Goal: Information Seeking & Learning: Learn about a topic

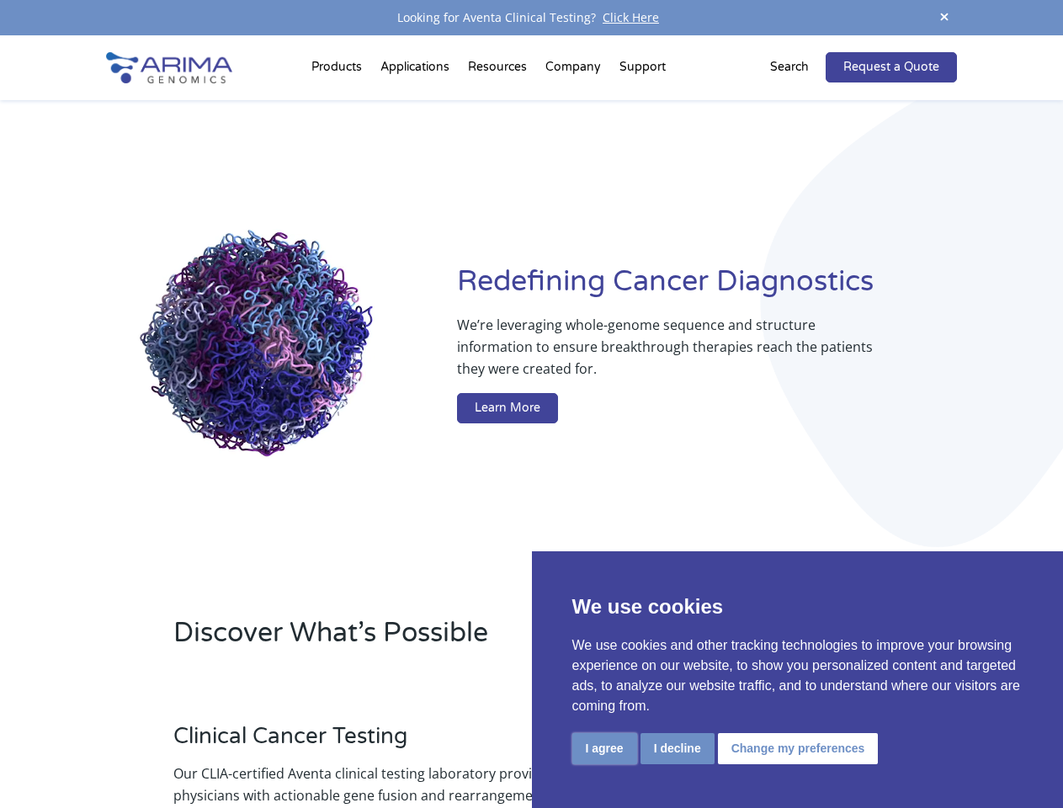
click at [604, 748] on button "I agree" at bounding box center [604, 748] width 65 height 31
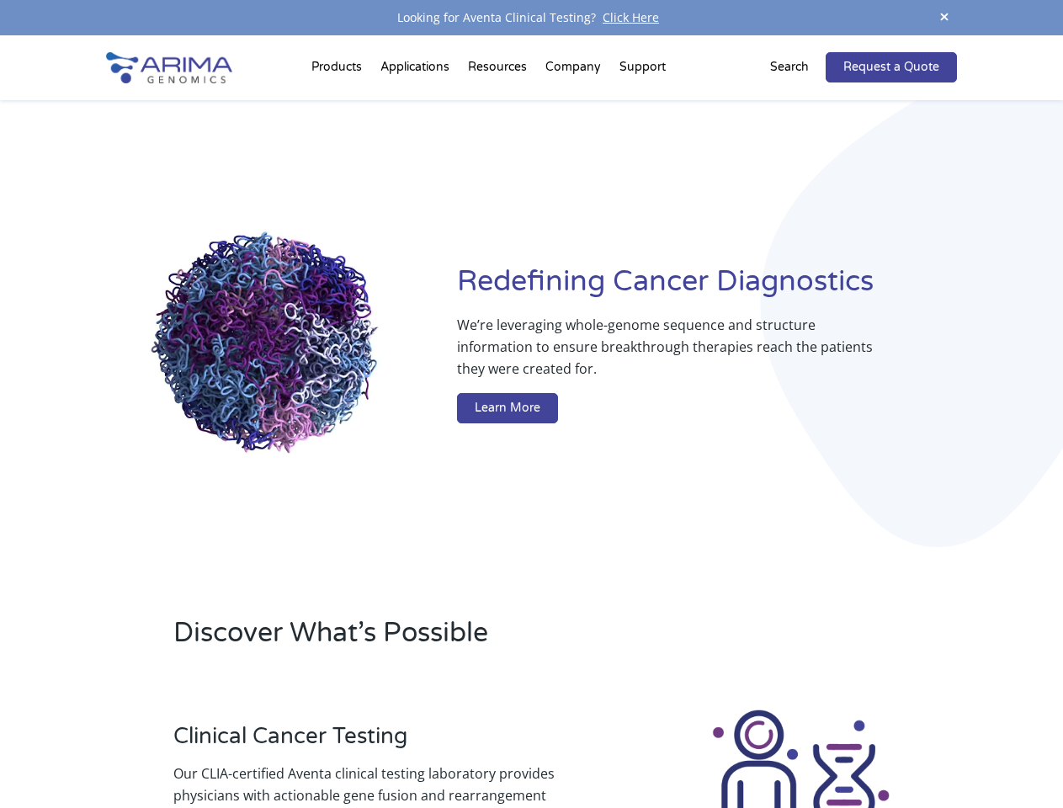
click at [677, 748] on div at bounding box center [801, 800] width 312 height 187
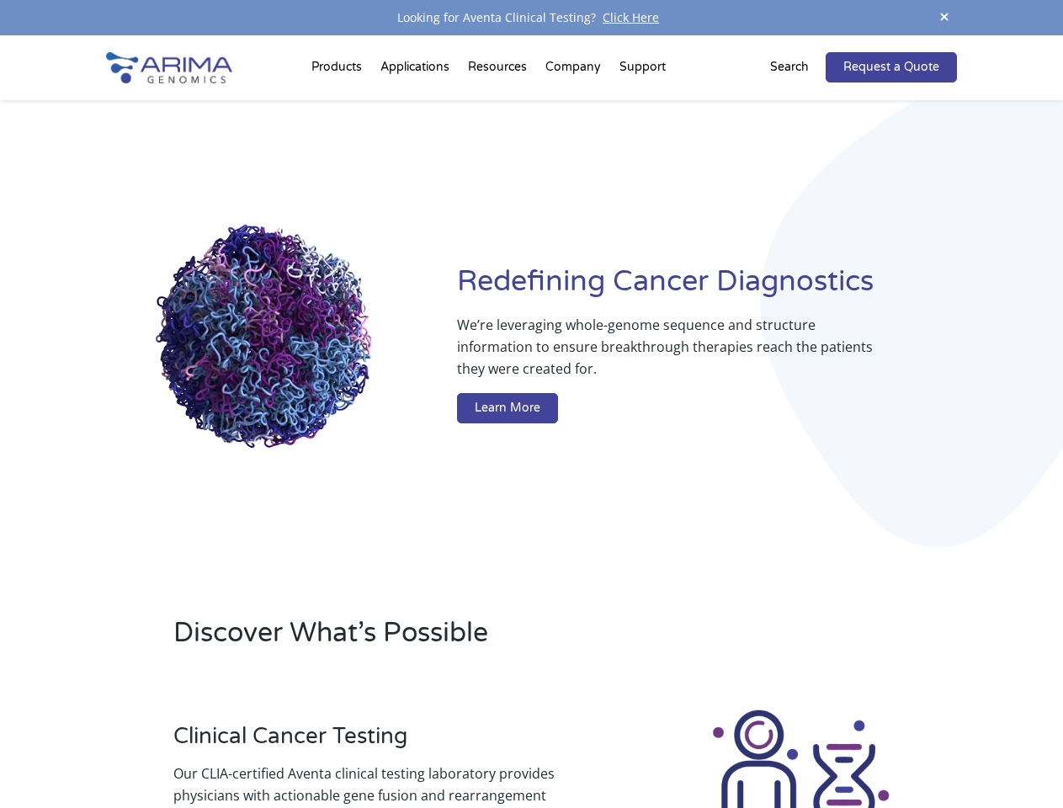
click at [795, 748] on img at bounding box center [800, 800] width 187 height 187
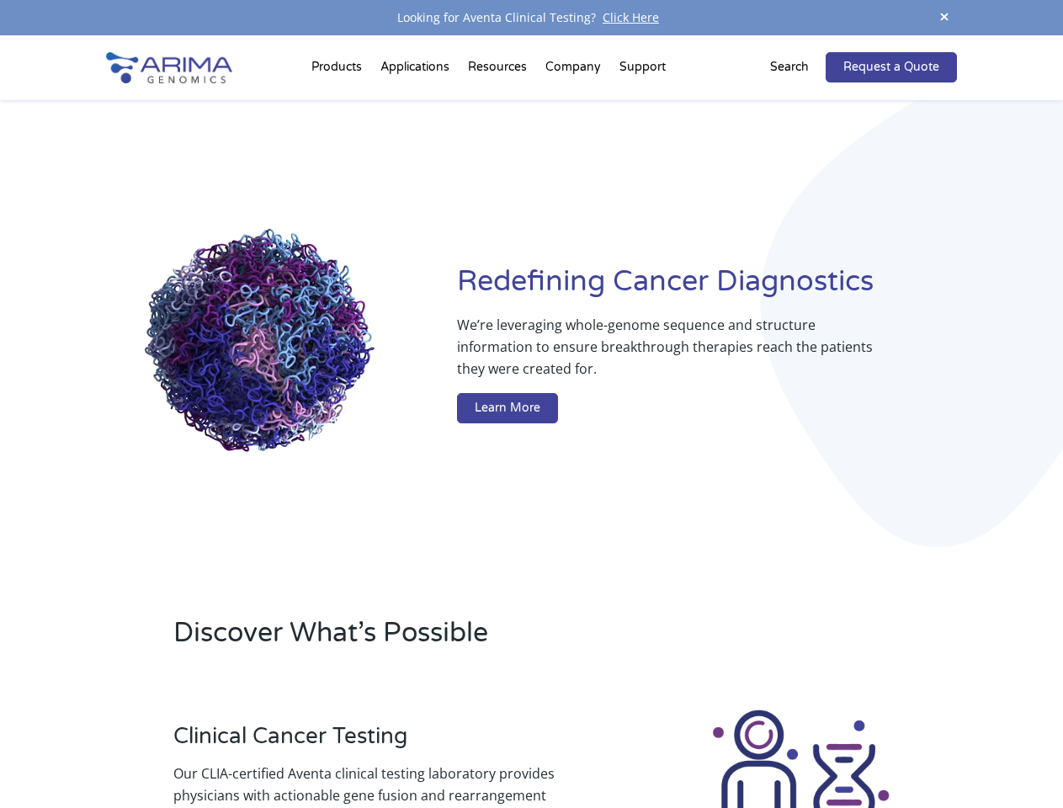
click at [944, 18] on span at bounding box center [944, 18] width 25 height 23
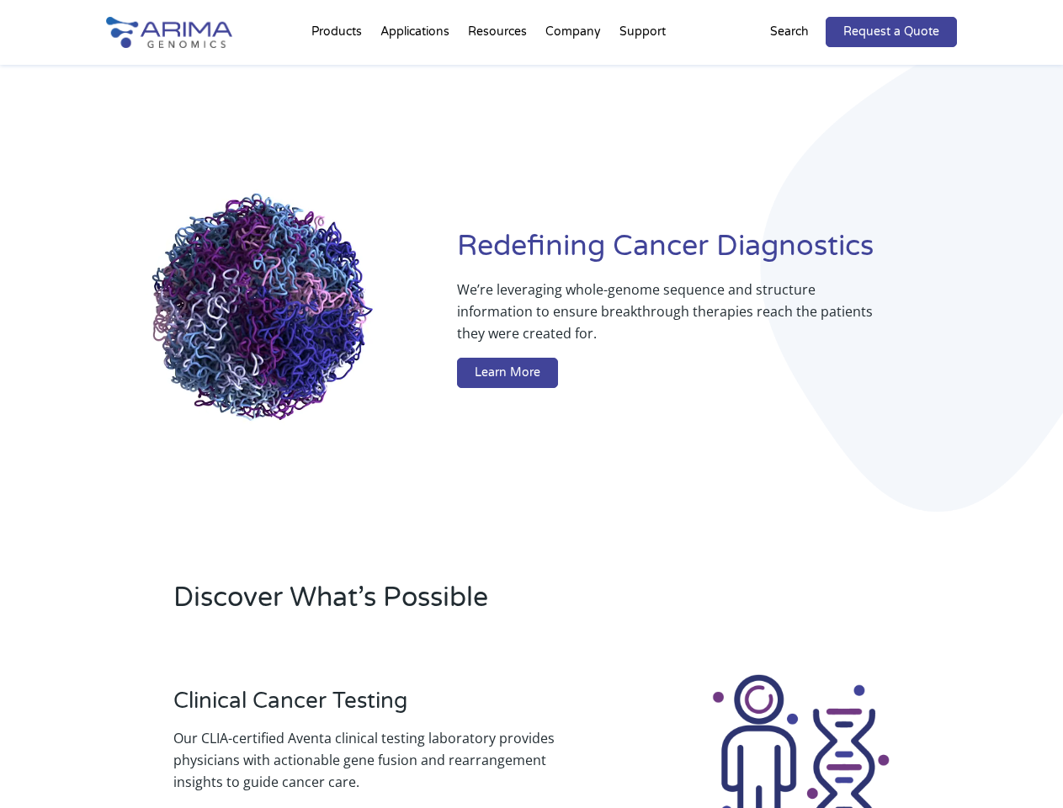
click at [339, 71] on div "Redefining [MEDICAL_DATA] Diagnostics We’re leveraging whole-genome sequence an…" at bounding box center [531, 311] width 850 height 493
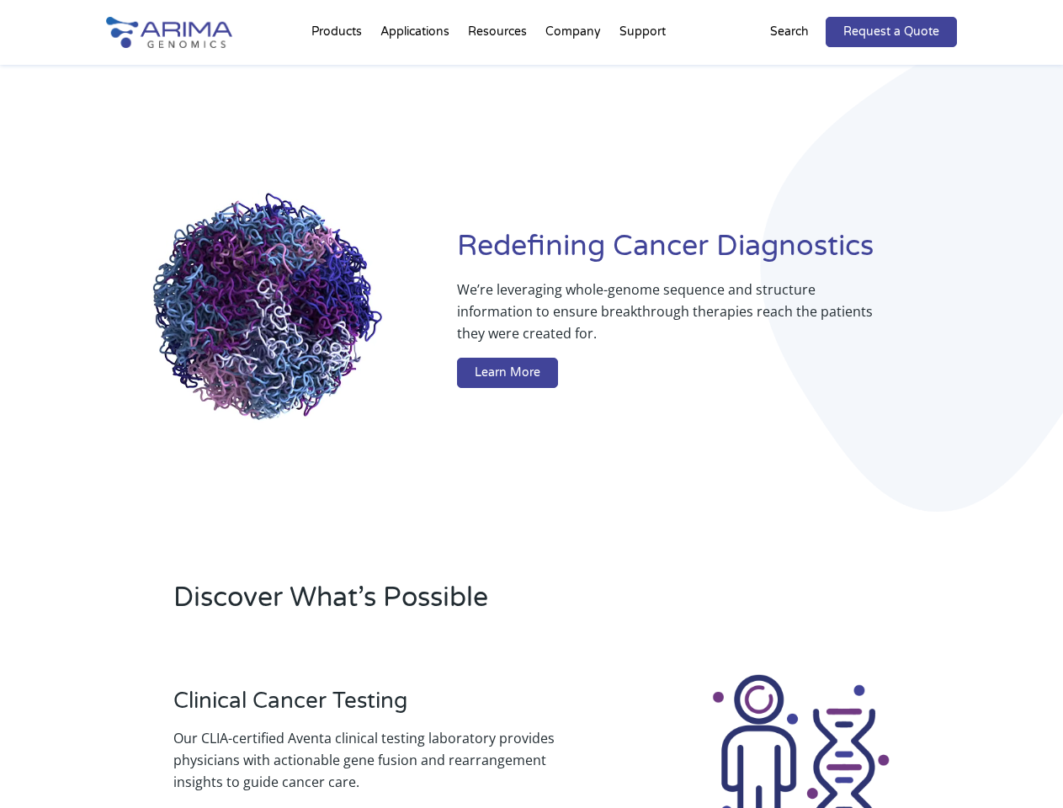
click at [499, 71] on div "Redefining [MEDICAL_DATA] Diagnostics We’re leveraging whole-genome sequence an…" at bounding box center [531, 311] width 850 height 493
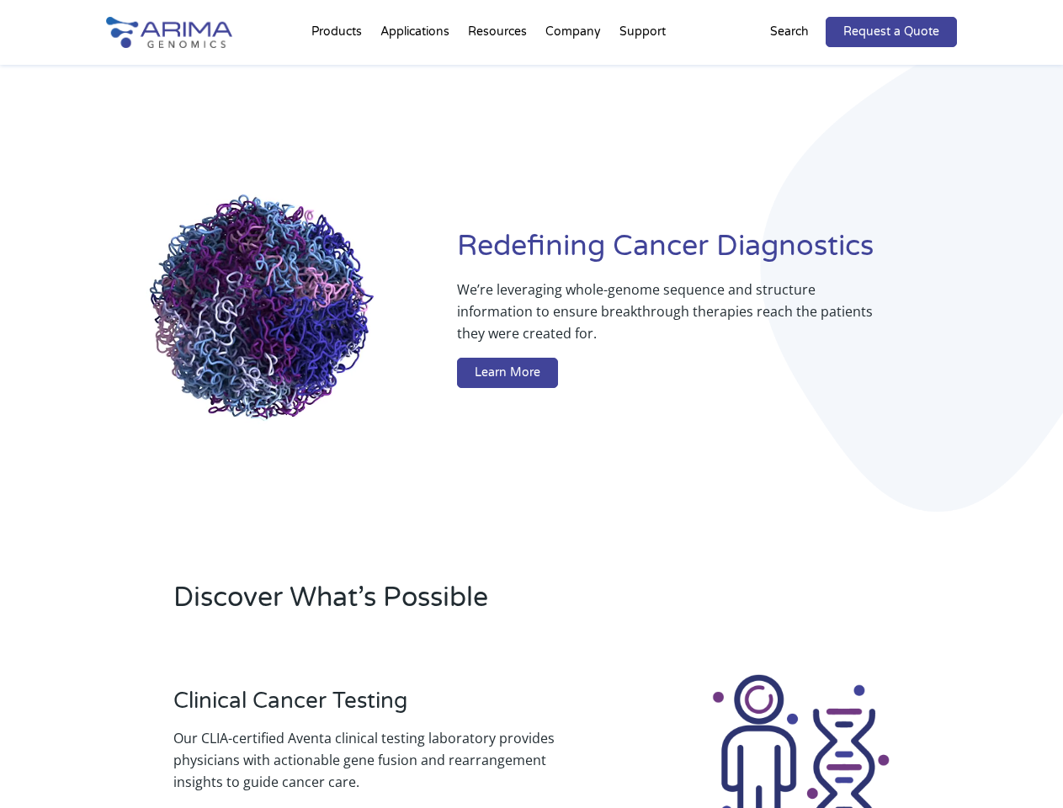
click at [574, 71] on div "Redefining [MEDICAL_DATA] Diagnostics We’re leveraging whole-genome sequence an…" at bounding box center [531, 311] width 850 height 493
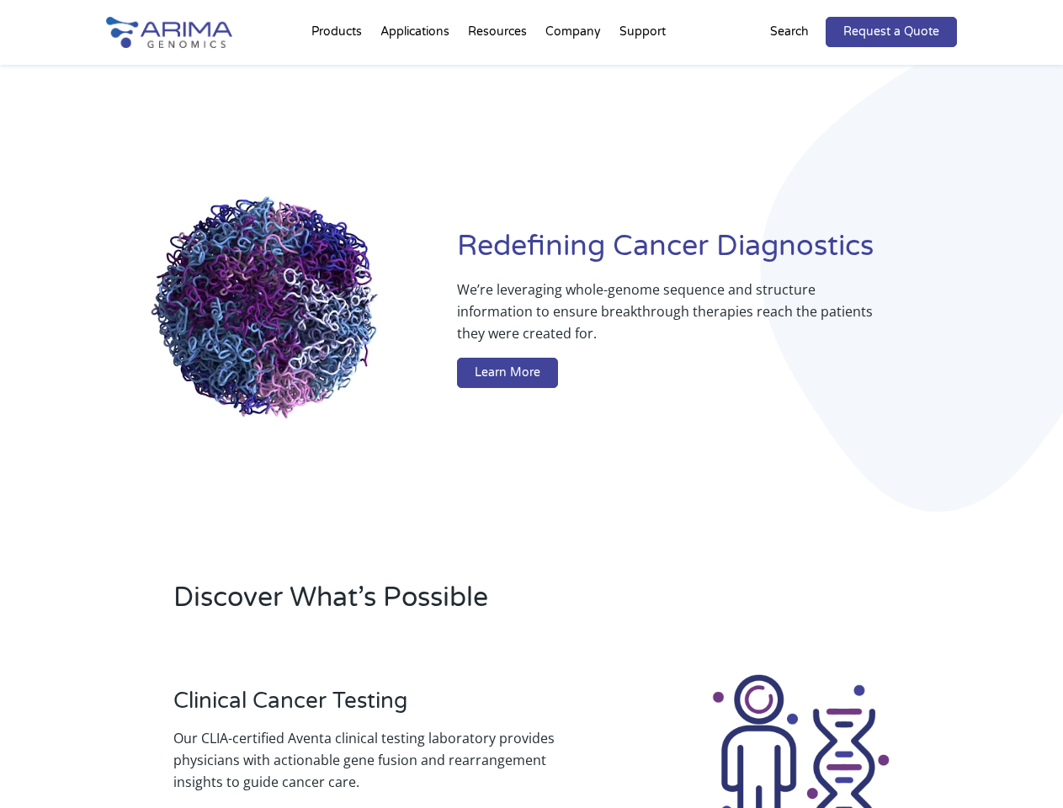
click at [642, 71] on div "Redefining [MEDICAL_DATA] Diagnostics We’re leveraging whole-genome sequence an…" at bounding box center [531, 311] width 850 height 493
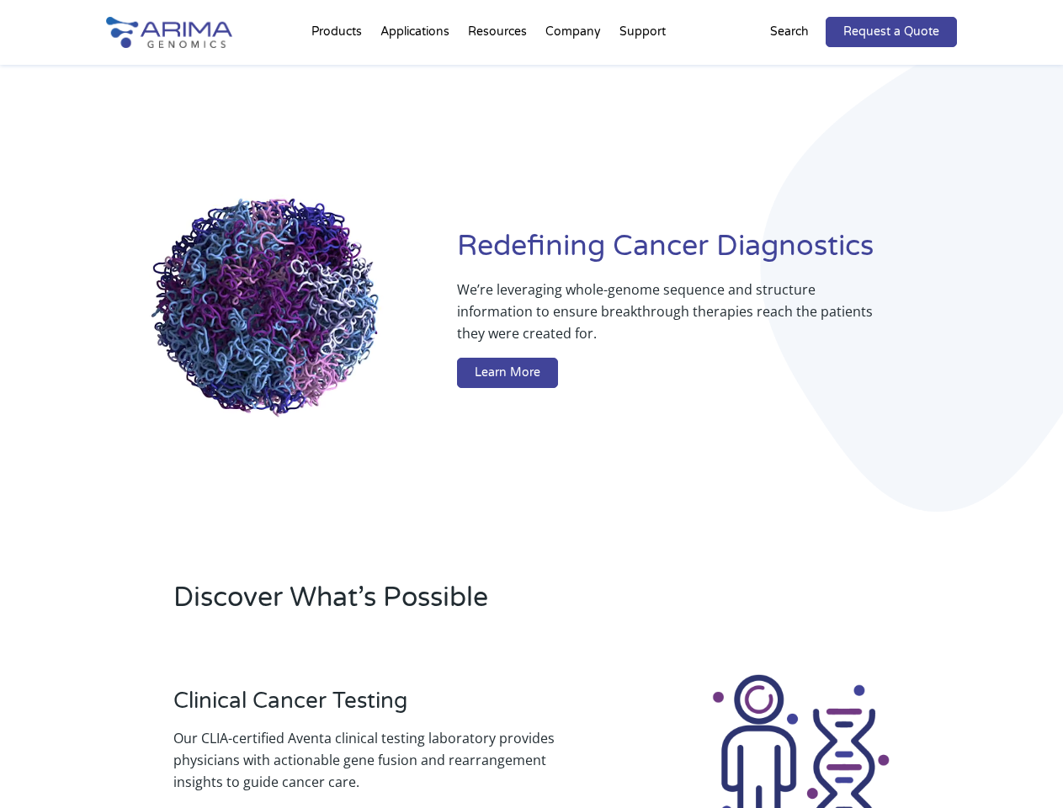
click at [799, 67] on div "Redefining [MEDICAL_DATA] Diagnostics We’re leveraging whole-genome sequence an…" at bounding box center [531, 311] width 850 height 493
